Goal: Check status: Check status

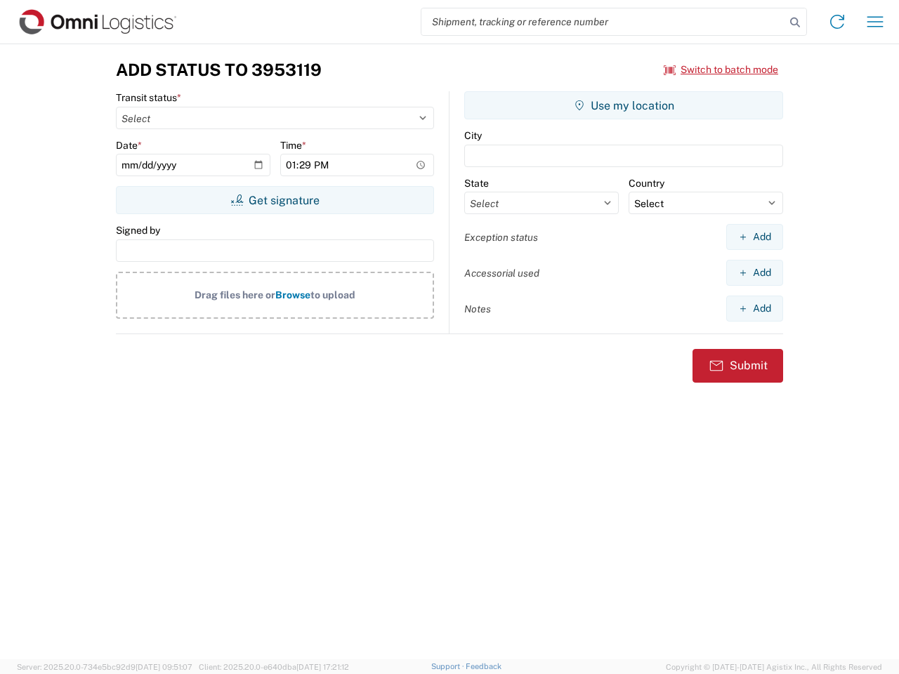
click at [603, 22] on input "search" at bounding box center [603, 21] width 364 height 27
click at [795, 22] on icon at bounding box center [795, 23] width 20 height 20
click at [837, 22] on icon at bounding box center [837, 22] width 22 height 22
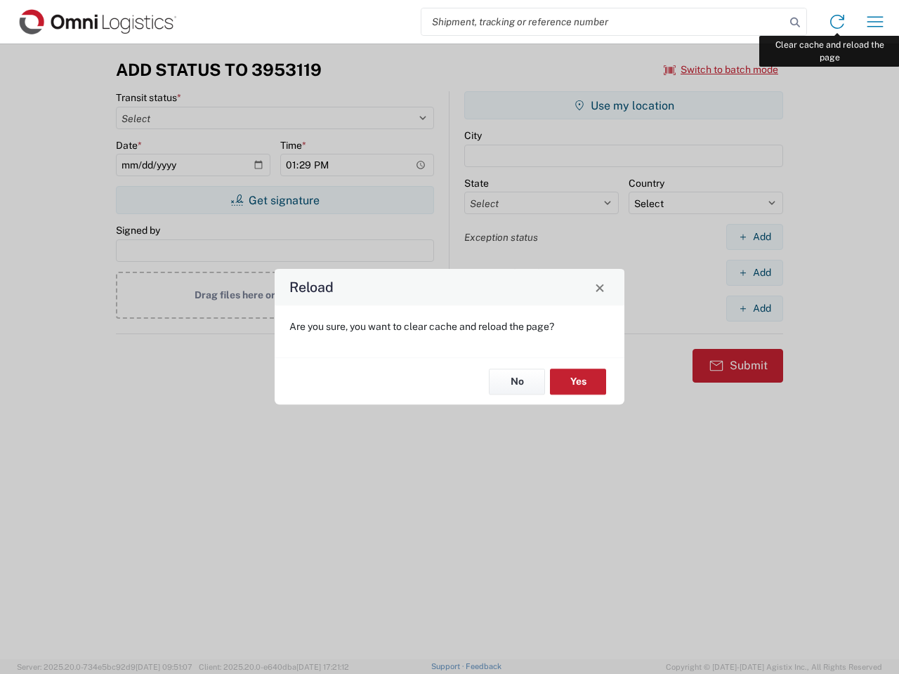
click at [875, 22] on div "Reload Are you sure, you want to clear cache and reload the page? No Yes" at bounding box center [449, 337] width 899 height 674
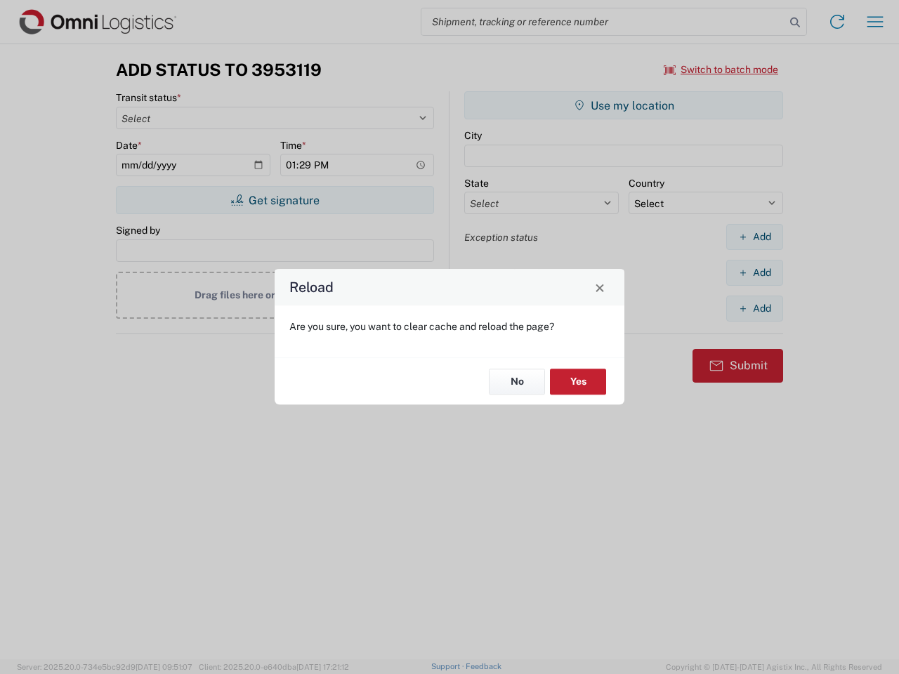
click at [721, 70] on div "Reload Are you sure, you want to clear cache and reload the page? No Yes" at bounding box center [449, 337] width 899 height 674
click at [275, 200] on div "Reload Are you sure, you want to clear cache and reload the page? No Yes" at bounding box center [449, 337] width 899 height 674
click at [624, 105] on div "Reload Are you sure, you want to clear cache and reload the page? No Yes" at bounding box center [449, 337] width 899 height 674
click at [754, 237] on div "Reload Are you sure, you want to clear cache and reload the page? No Yes" at bounding box center [449, 337] width 899 height 674
click at [754, 273] on div "Reload Are you sure, you want to clear cache and reload the page? No Yes" at bounding box center [449, 337] width 899 height 674
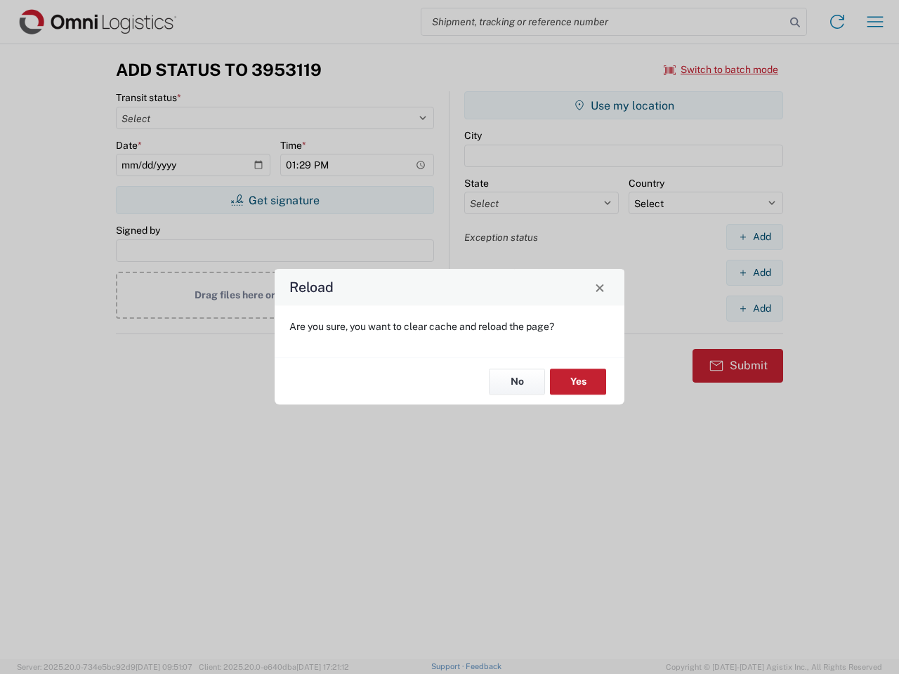
click at [754, 308] on div "Reload Are you sure, you want to clear cache and reload the page? No Yes" at bounding box center [449, 337] width 899 height 674
